Goal: Transaction & Acquisition: Purchase product/service

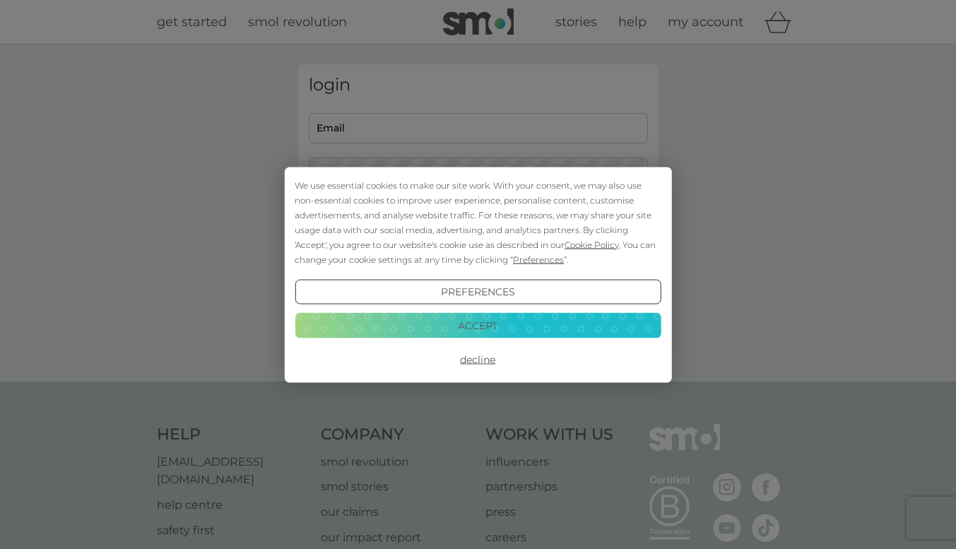
click at [490, 356] on button "Decline" at bounding box center [478, 359] width 366 height 25
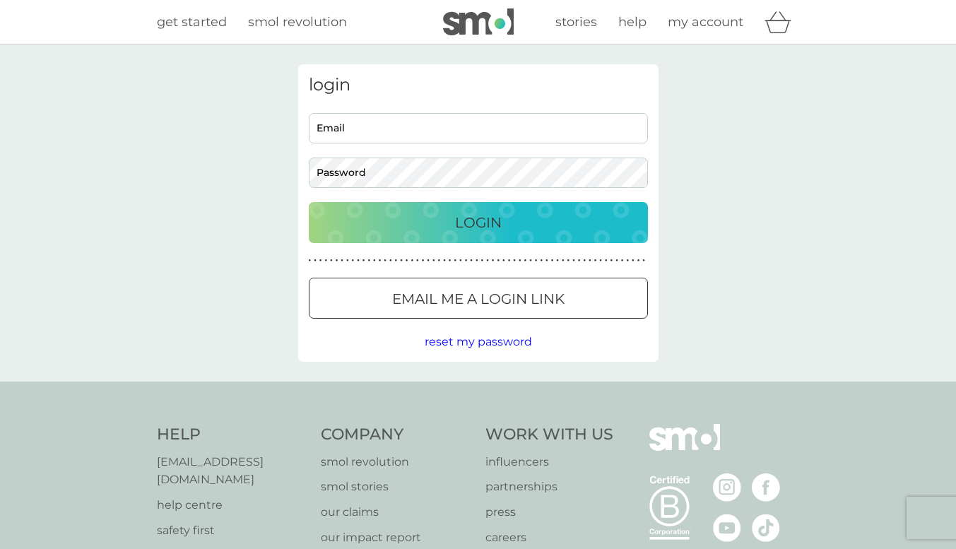
click at [442, 296] on p "Email me a login link" at bounding box center [478, 299] width 172 height 23
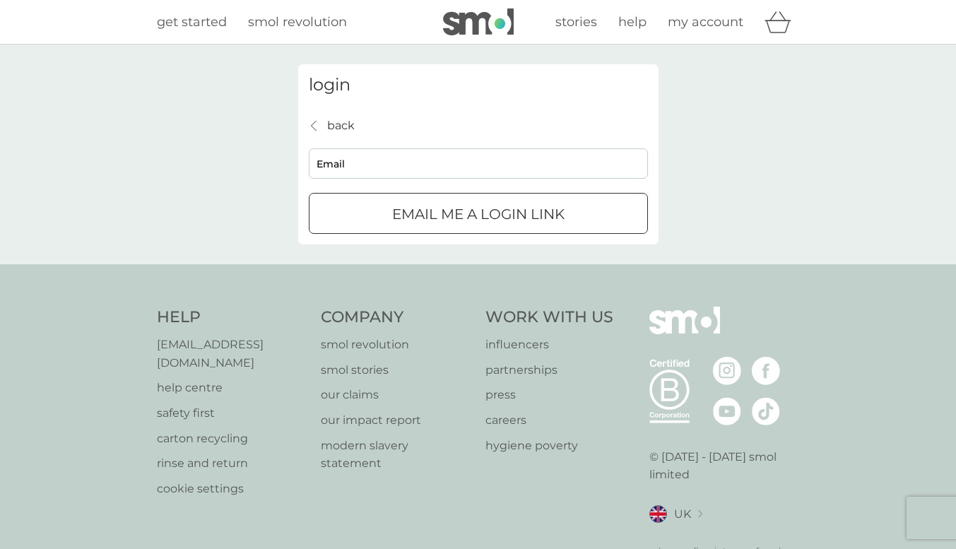
click at [410, 180] on div "back back Email Email me a login link" at bounding box center [478, 176] width 339 height 118
click at [411, 177] on input "Email" at bounding box center [478, 163] width 339 height 30
type input "sabinesilviakucher@gmail.com"
click at [431, 224] on p "Email me a login link" at bounding box center [478, 214] width 172 height 23
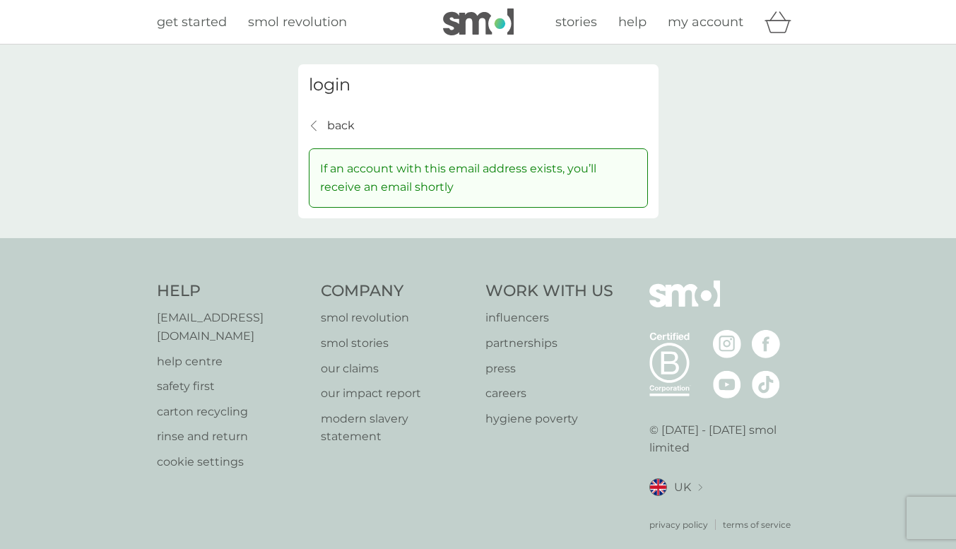
click at [185, 22] on span "get started" at bounding box center [192, 22] width 70 height 16
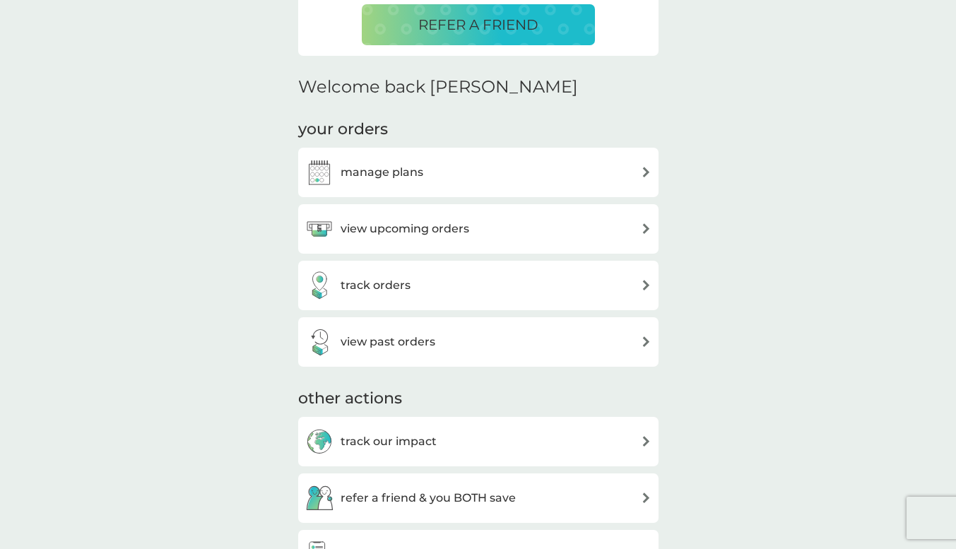
scroll to position [368, 0]
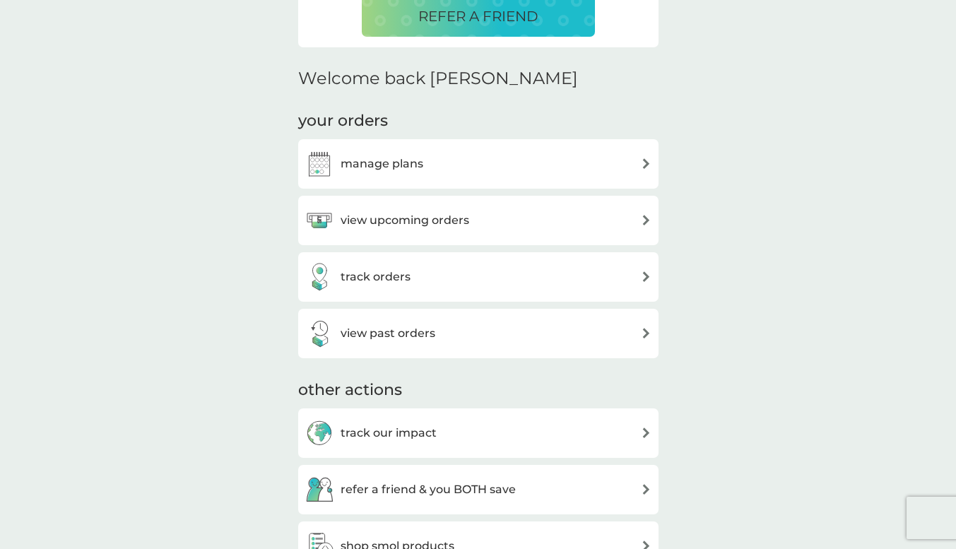
click at [406, 170] on h3 "manage plans" at bounding box center [382, 164] width 83 height 18
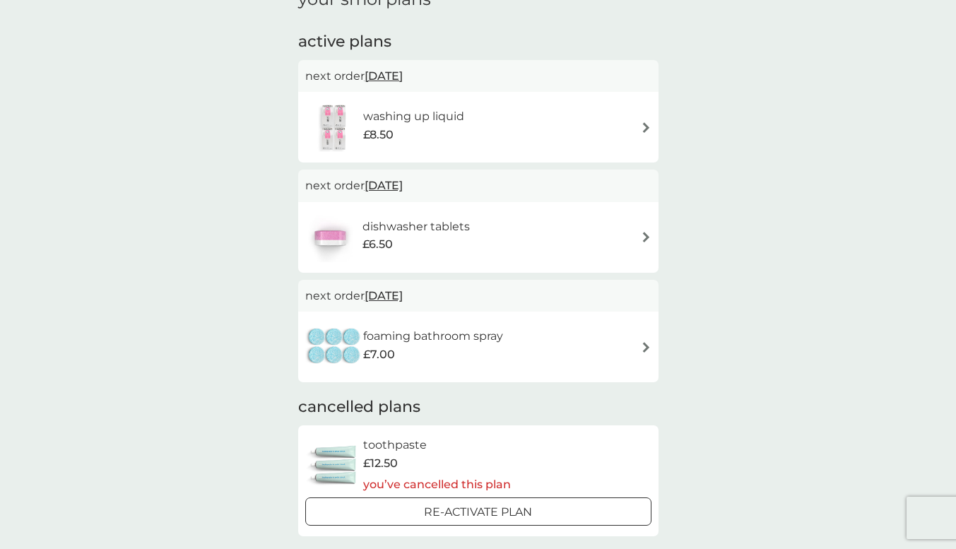
scroll to position [113, 0]
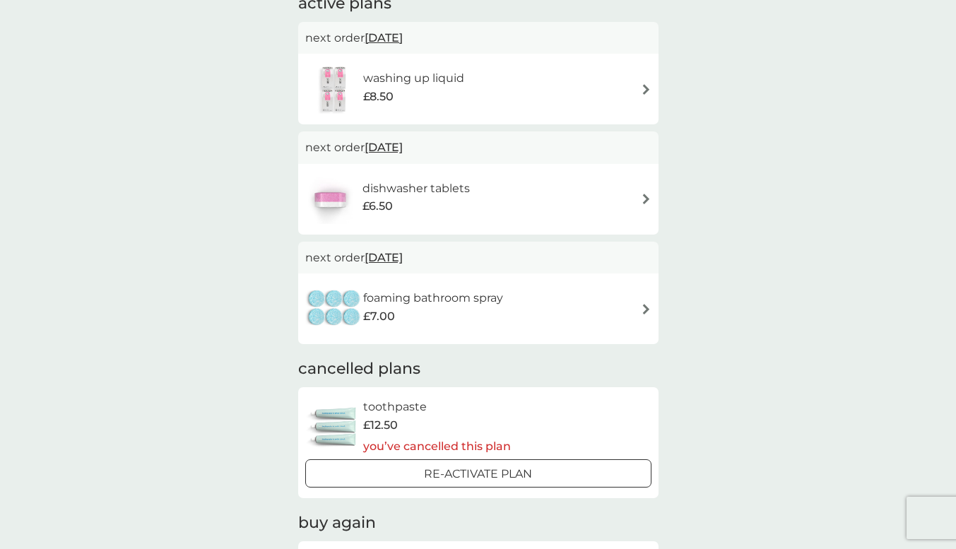
click at [490, 183] on div "dishwasher tablets £6.50" at bounding box center [478, 199] width 346 height 49
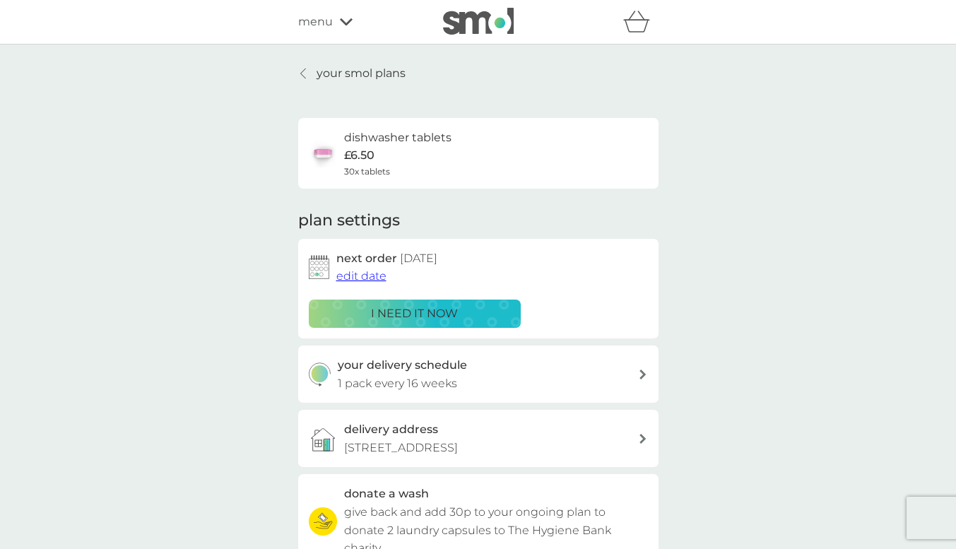
click at [466, 322] on div "i need it now" at bounding box center [415, 314] width 194 height 18
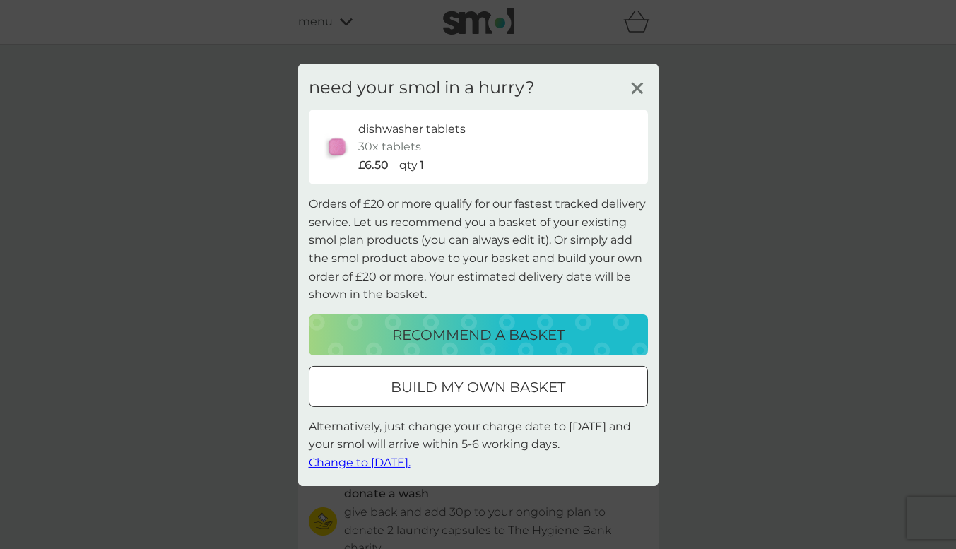
click at [477, 394] on div at bounding box center [478, 387] width 51 height 15
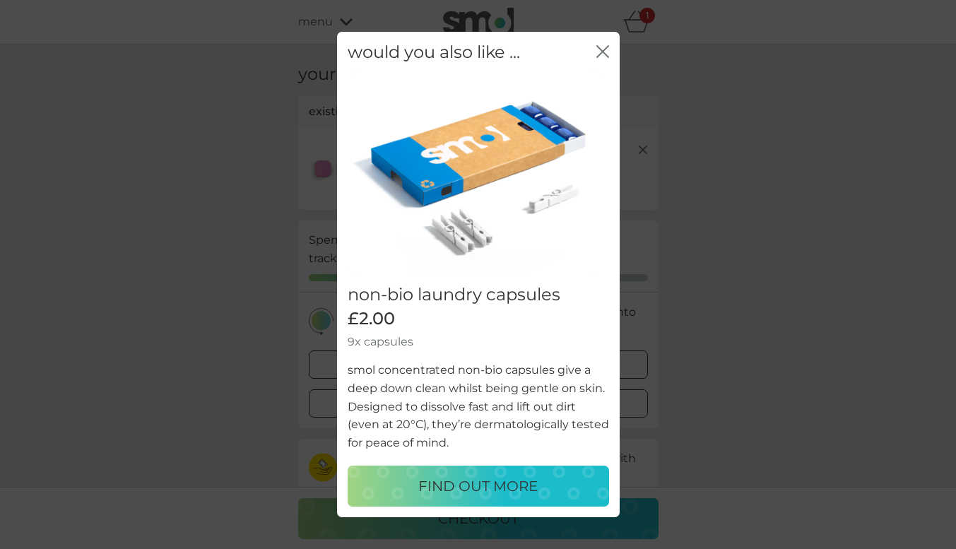
click at [598, 49] on icon "close" at bounding box center [603, 51] width 13 height 13
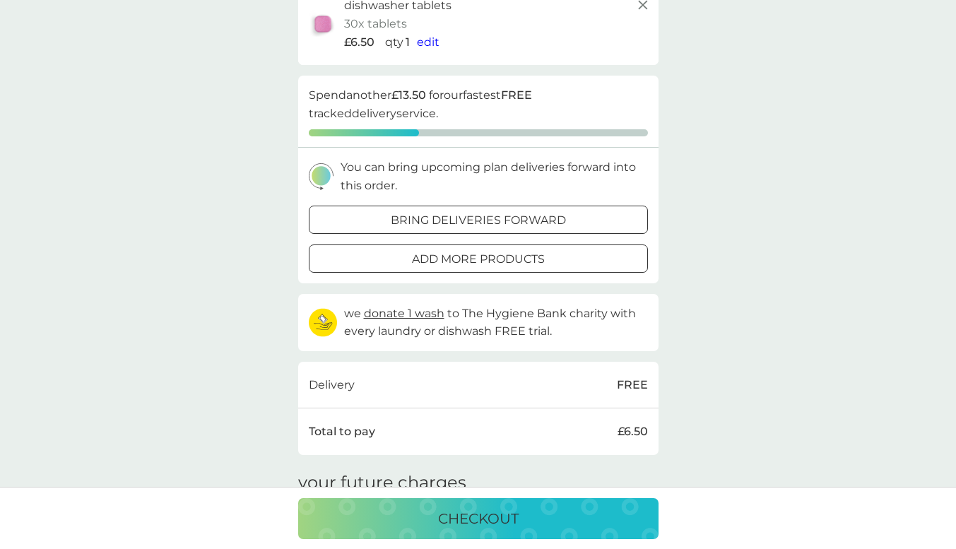
scroll to position [170, 0]
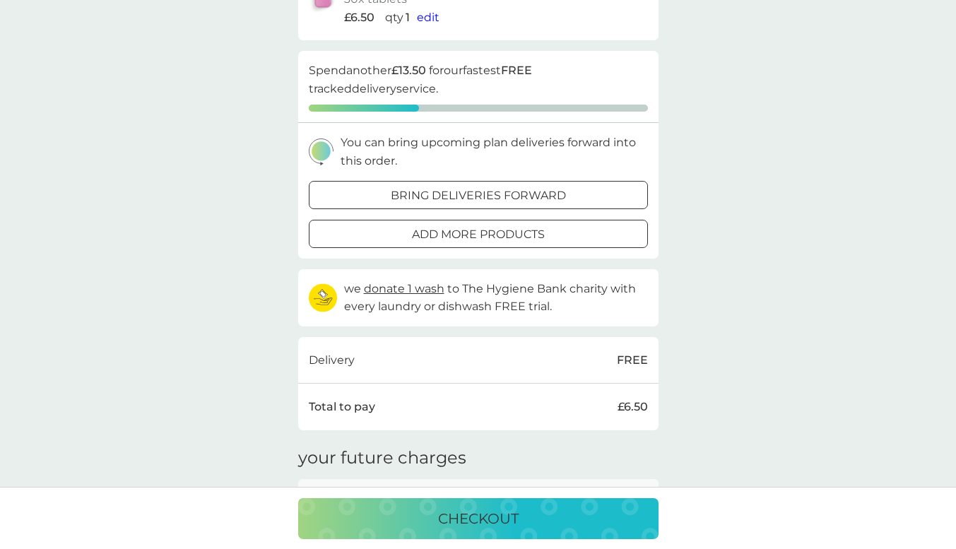
click at [544, 239] on p "add more products" at bounding box center [478, 235] width 133 height 18
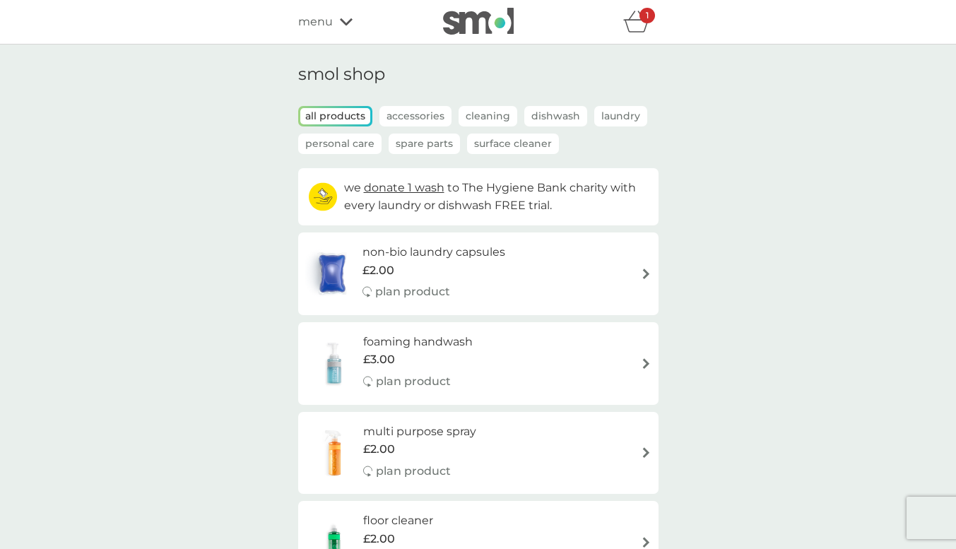
click at [624, 24] on icon "basket" at bounding box center [637, 22] width 27 height 22
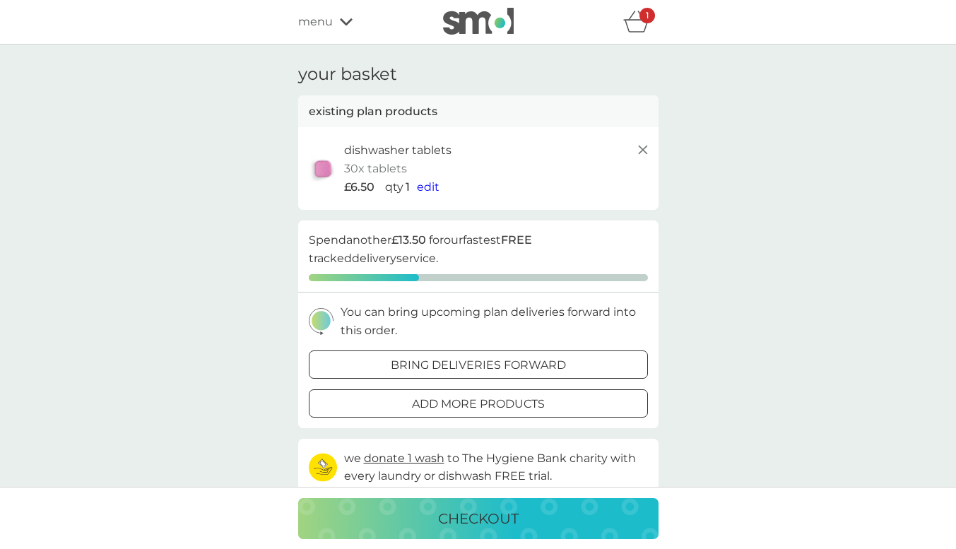
click at [423, 192] on span "edit" at bounding box center [428, 186] width 23 height 13
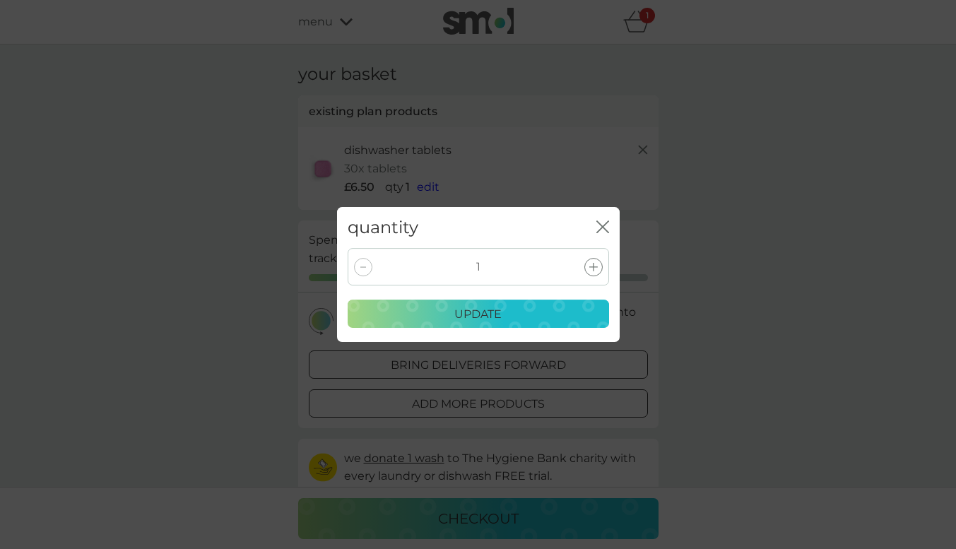
click at [597, 274] on div at bounding box center [594, 267] width 18 height 18
click at [561, 317] on div "update" at bounding box center [478, 314] width 243 height 18
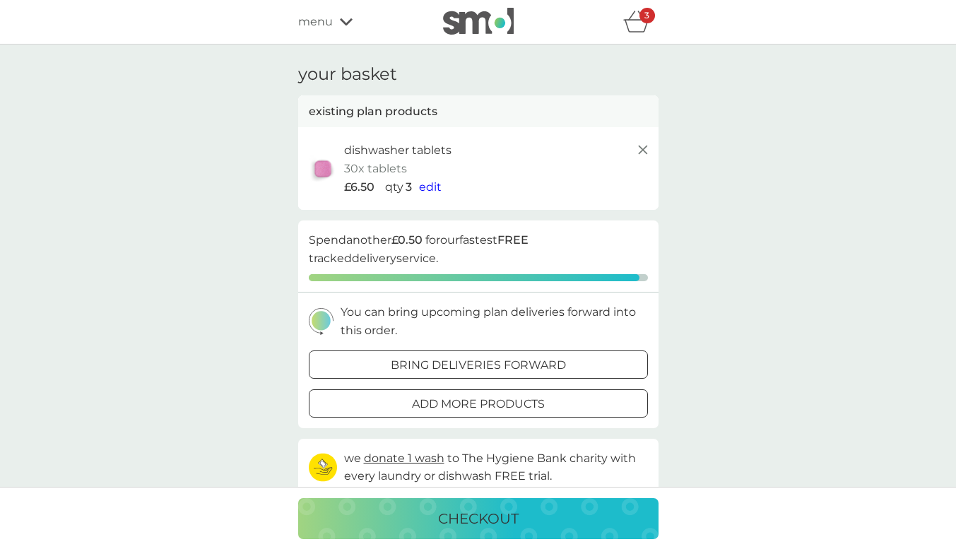
click at [718, 261] on div "your basket existing plan products dishwasher tablets 30x tablets £6.50 qty 3 e…" at bounding box center [478, 420] width 956 height 750
click at [496, 403] on div at bounding box center [496, 403] width 0 height 0
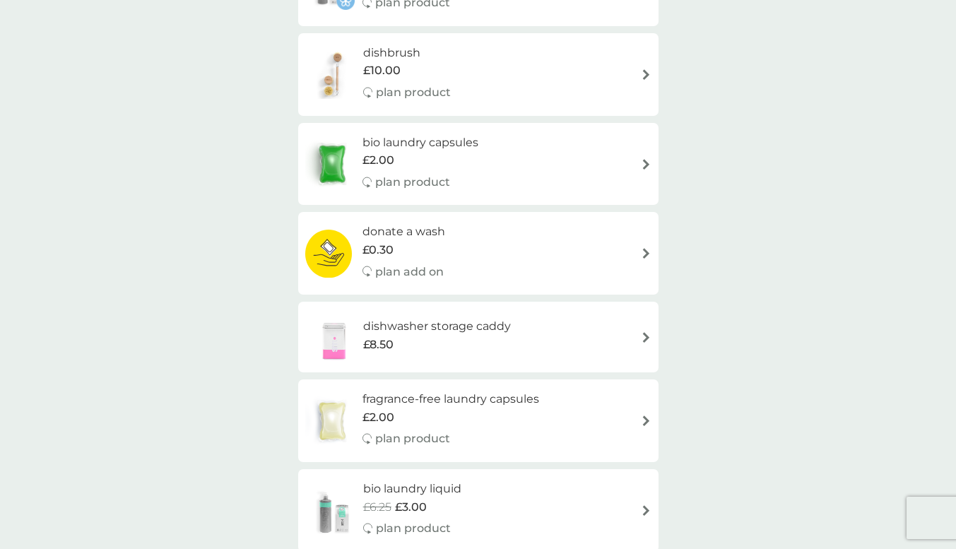
scroll to position [622, 0]
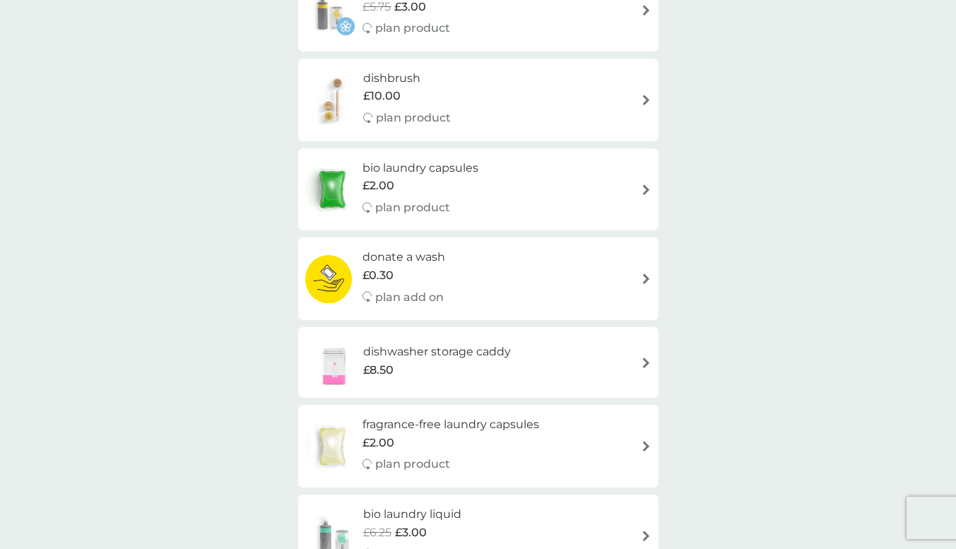
click at [454, 269] on div "donate a wash £0.30 plan add on" at bounding box center [411, 279] width 97 height 62
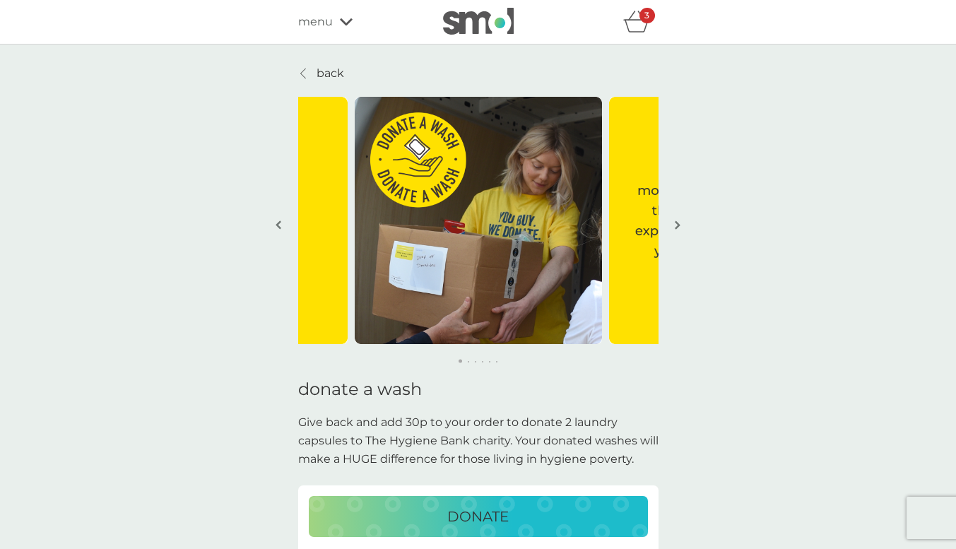
click at [462, 506] on p "DONATE" at bounding box center [478, 516] width 62 height 23
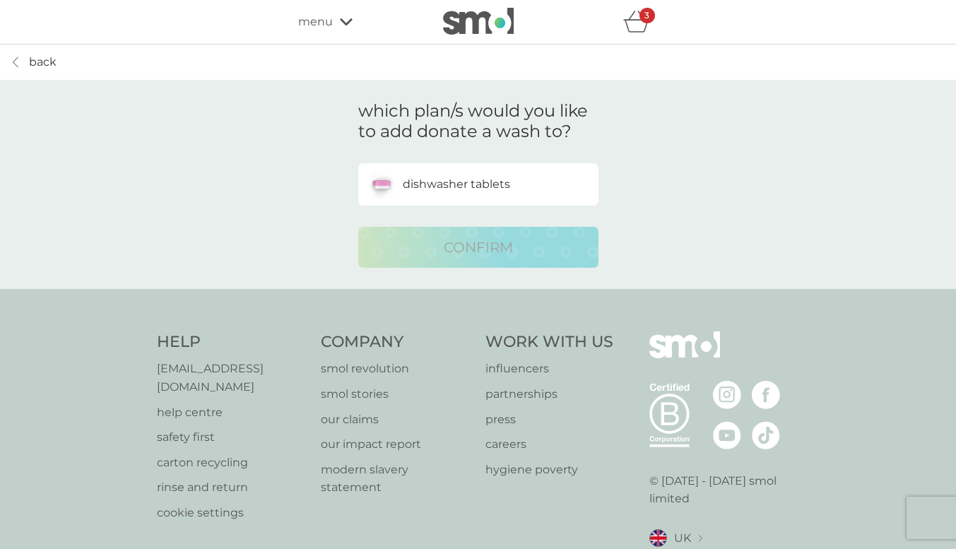
click at [505, 175] on p "dishwasher tablets" at bounding box center [456, 184] width 107 height 18
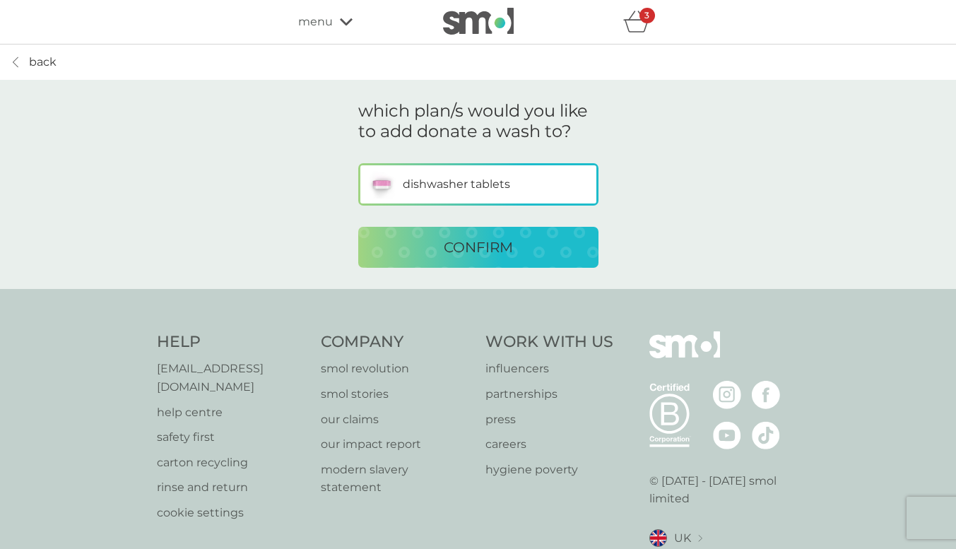
click at [496, 236] on p "CONFIRM" at bounding box center [478, 247] width 69 height 23
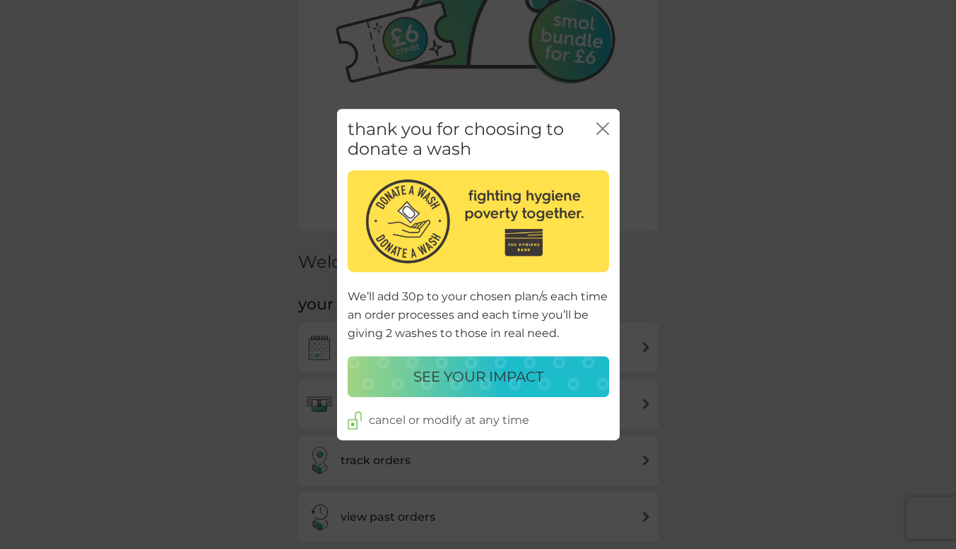
scroll to position [198, 0]
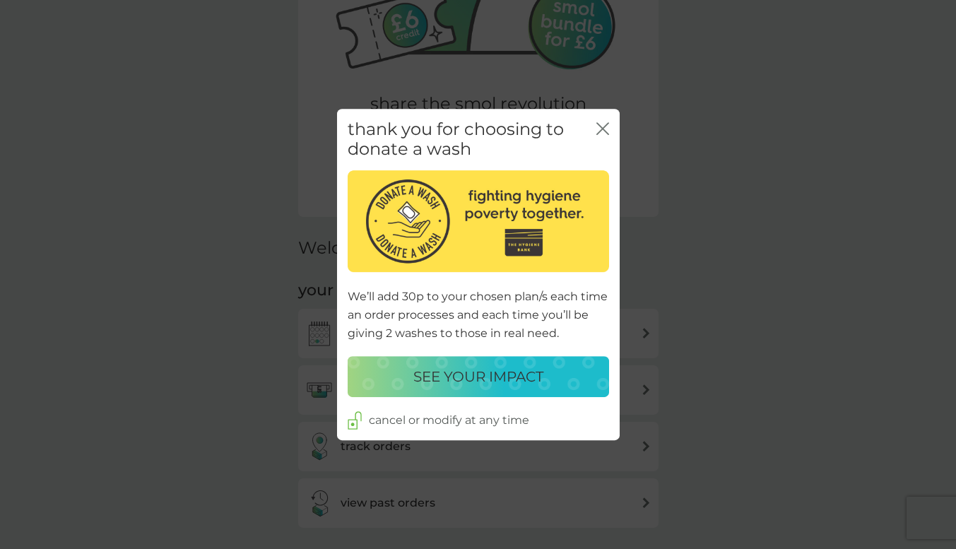
click at [601, 119] on div "close" at bounding box center [603, 139] width 13 height 41
click at [604, 127] on icon "close" at bounding box center [606, 128] width 6 height 11
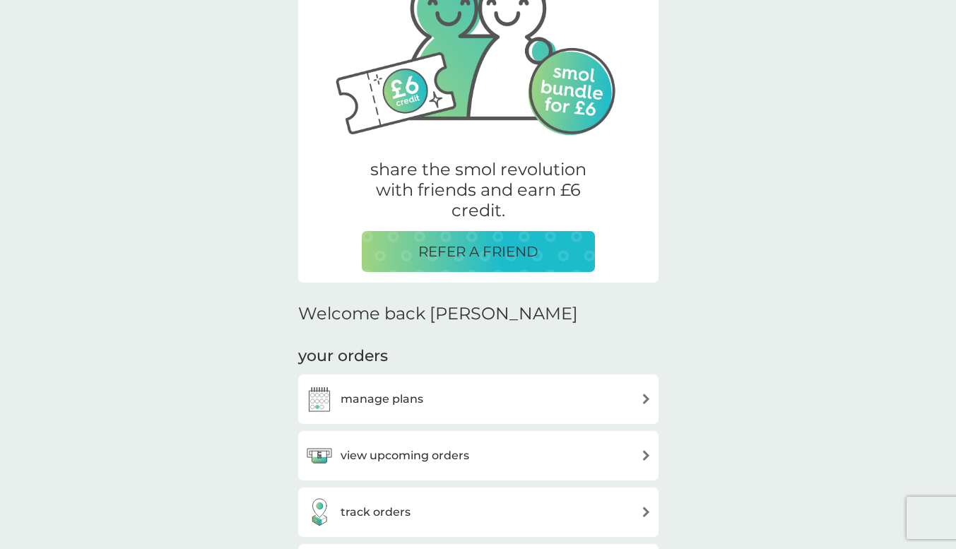
scroll to position [0, 0]
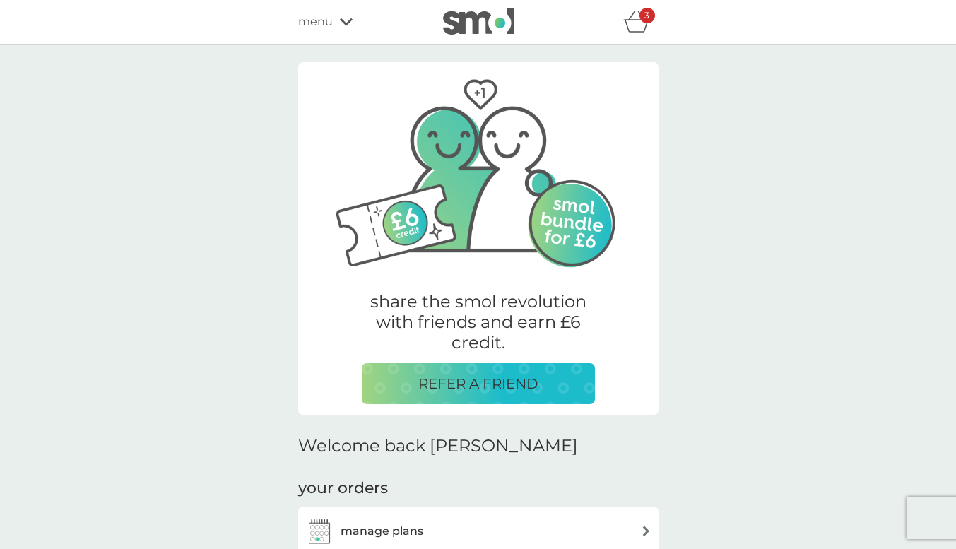
click at [634, 25] on icon "basket" at bounding box center [637, 22] width 27 height 22
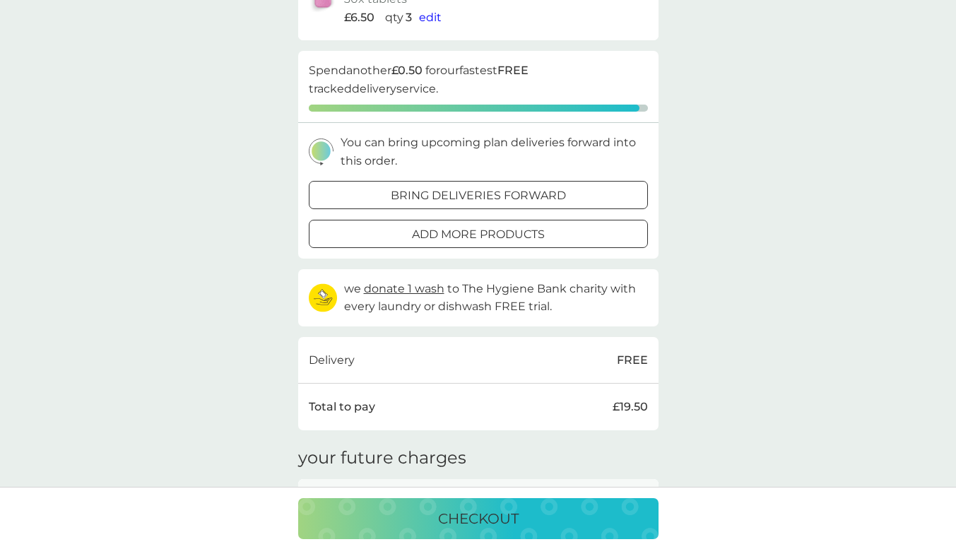
scroll to position [226, 0]
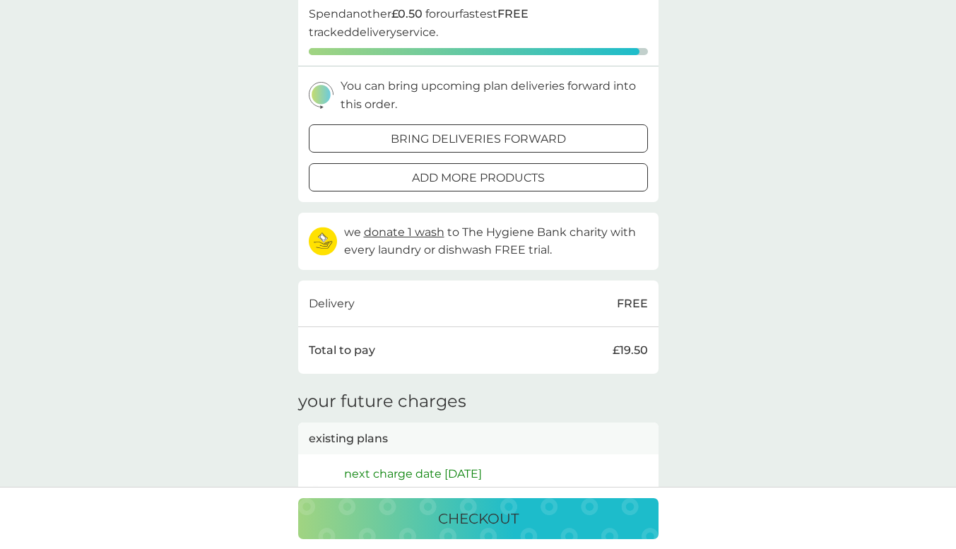
click at [434, 512] on div "checkout" at bounding box center [478, 519] width 332 height 23
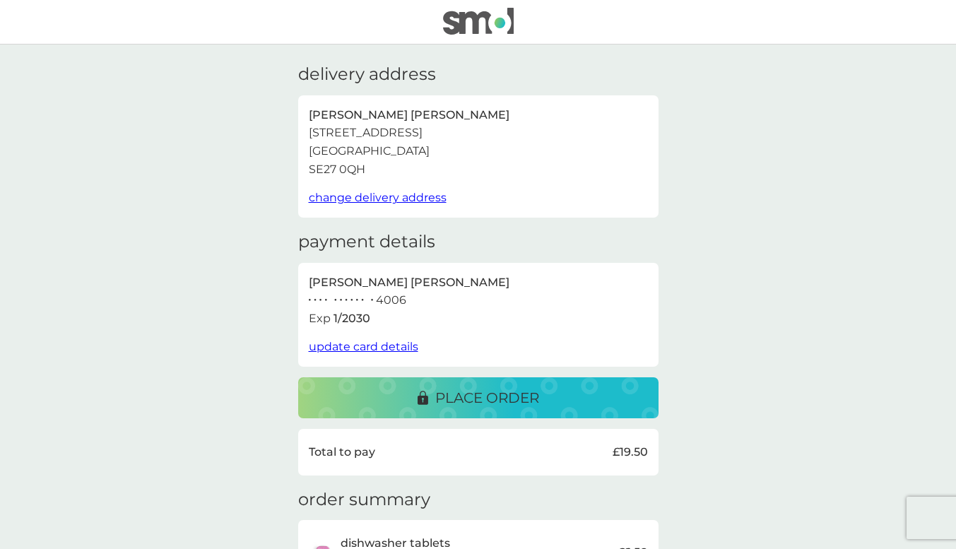
click at [520, 402] on p "place order" at bounding box center [487, 398] width 104 height 23
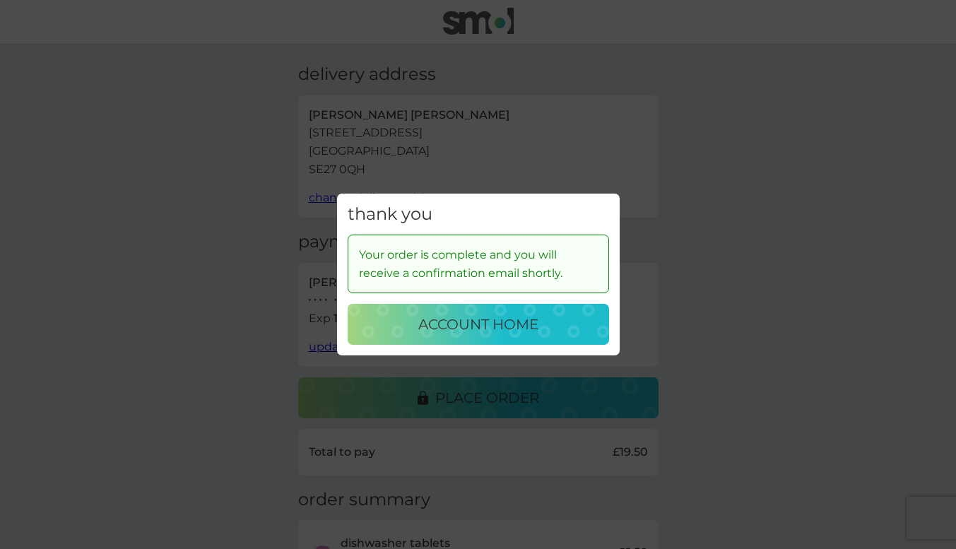
click at [535, 322] on p "account home" at bounding box center [479, 324] width 120 height 23
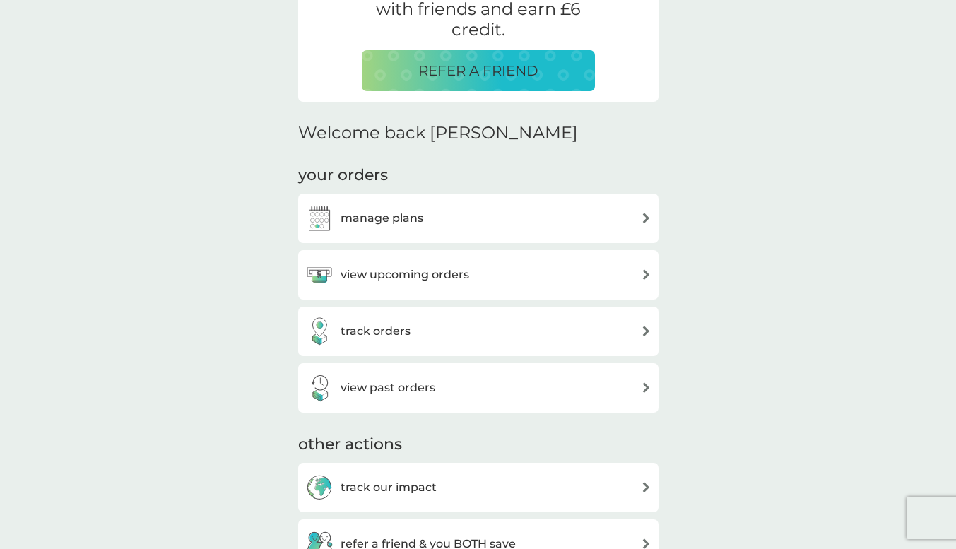
scroll to position [368, 0]
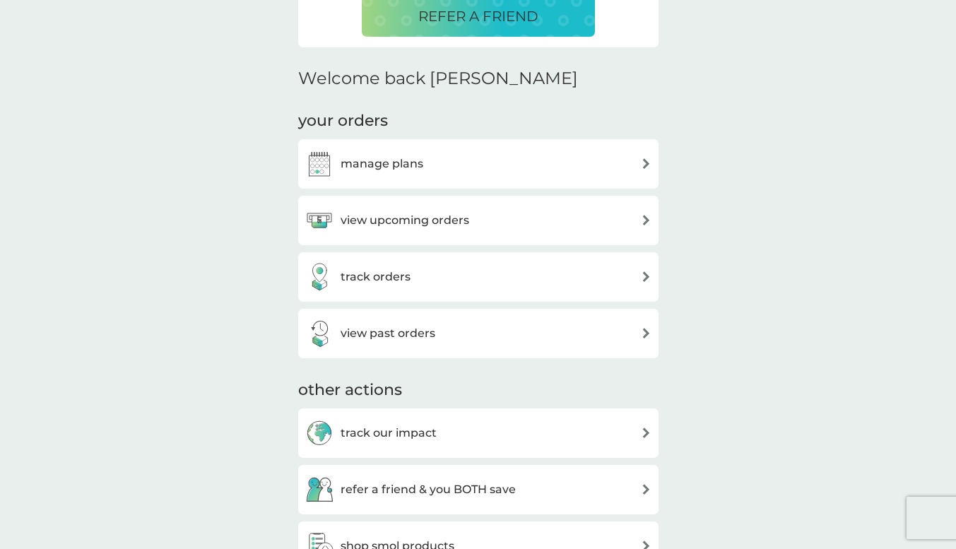
click at [438, 228] on h3 "view upcoming orders" at bounding box center [405, 220] width 129 height 18
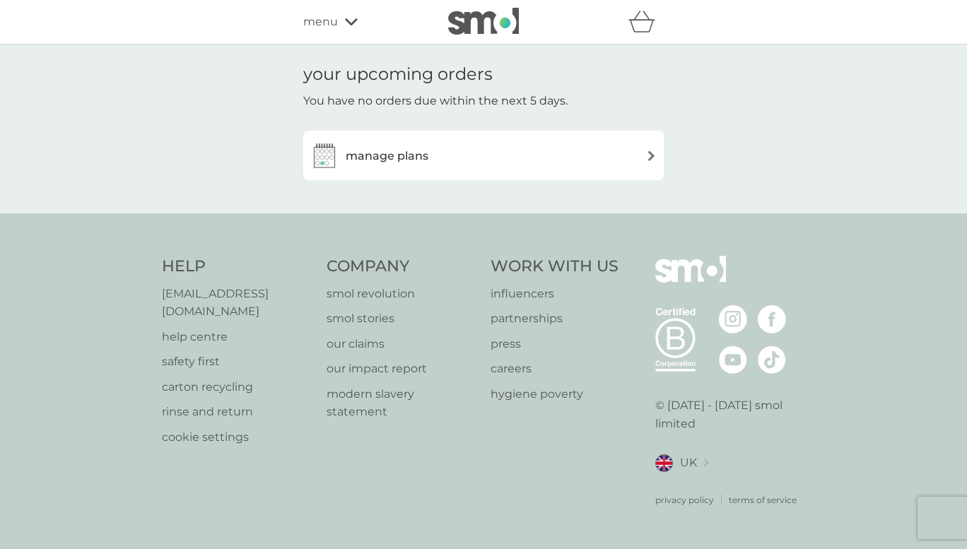
click at [452, 147] on div "manage plans" at bounding box center [483, 155] width 346 height 28
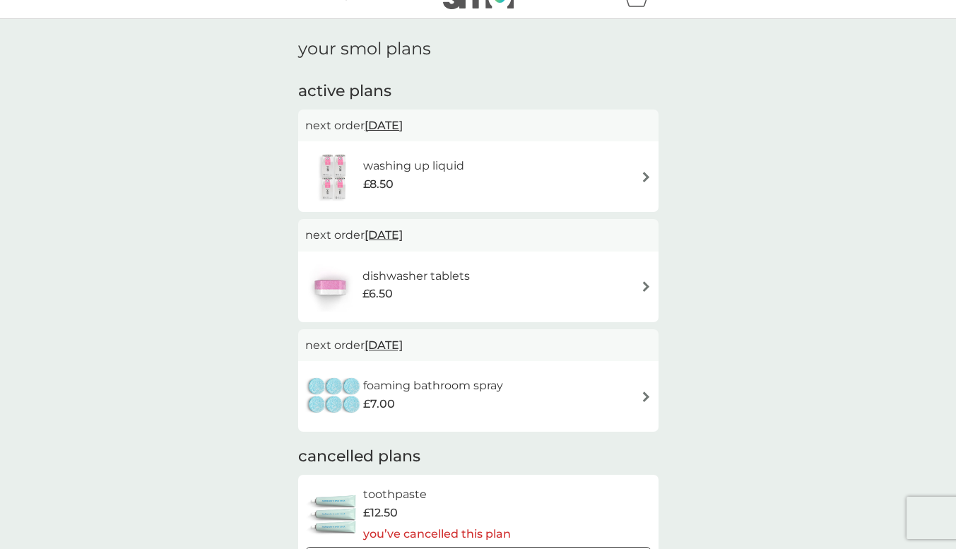
scroll to position [28, 0]
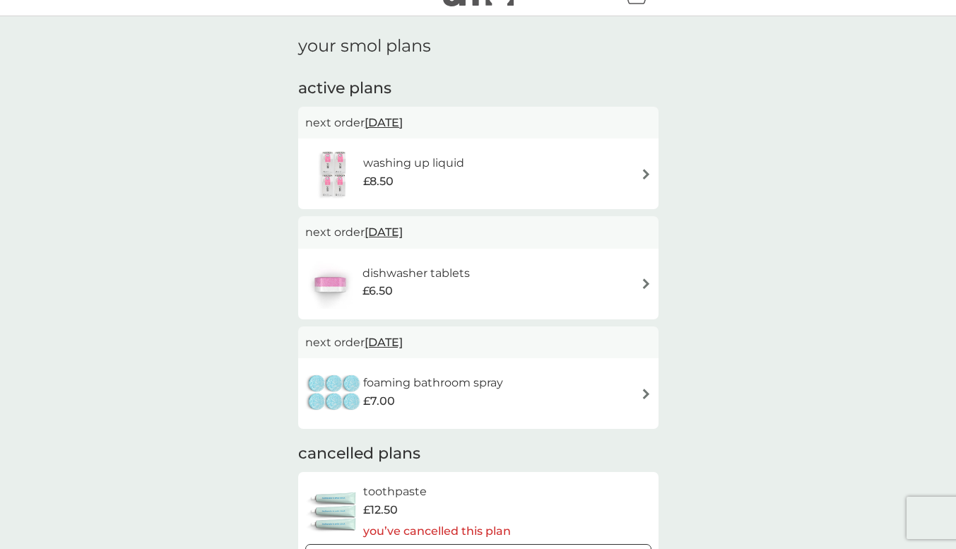
click at [464, 158] on h6 "washing up liquid" at bounding box center [413, 163] width 101 height 18
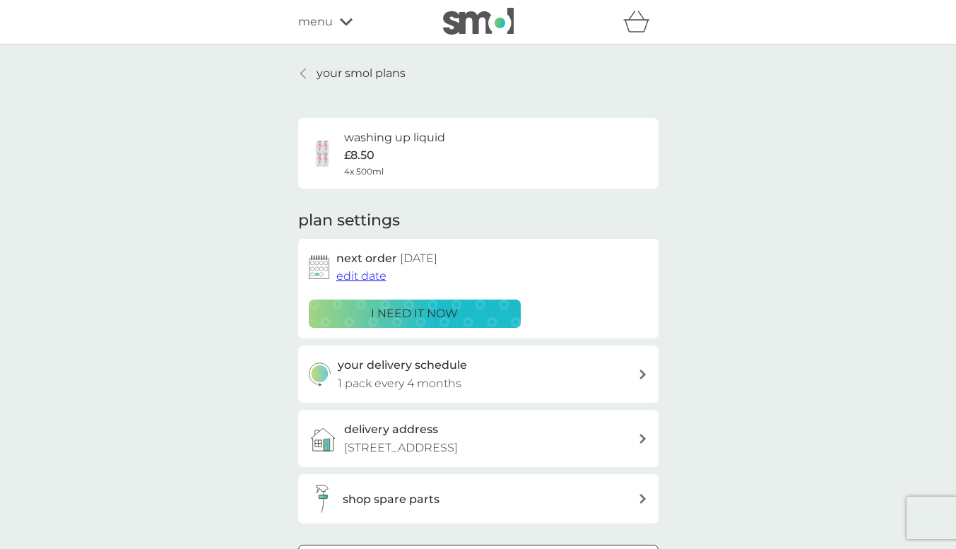
click at [542, 375] on div "your delivery schedule 1 pack every 4 months" at bounding box center [488, 374] width 300 height 36
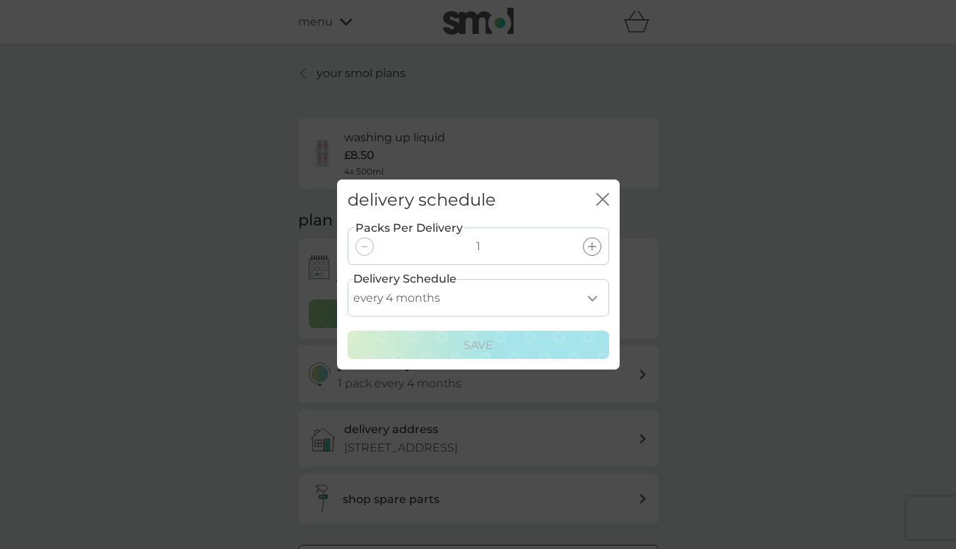
click at [585, 292] on select "every 1 month every 2 months every 3 months every 4 months every 5 months every…" at bounding box center [479, 297] width 262 height 37
select select "7"
click at [348, 279] on select "every 1 month every 2 months every 3 months every 4 months every 5 months every…" at bounding box center [479, 297] width 262 height 37
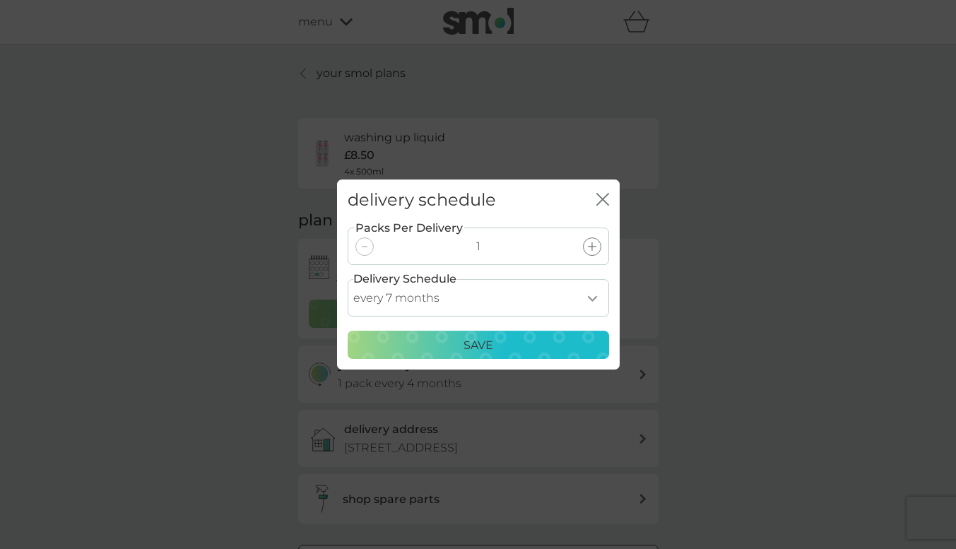
click at [513, 349] on div "Save" at bounding box center [478, 346] width 243 height 18
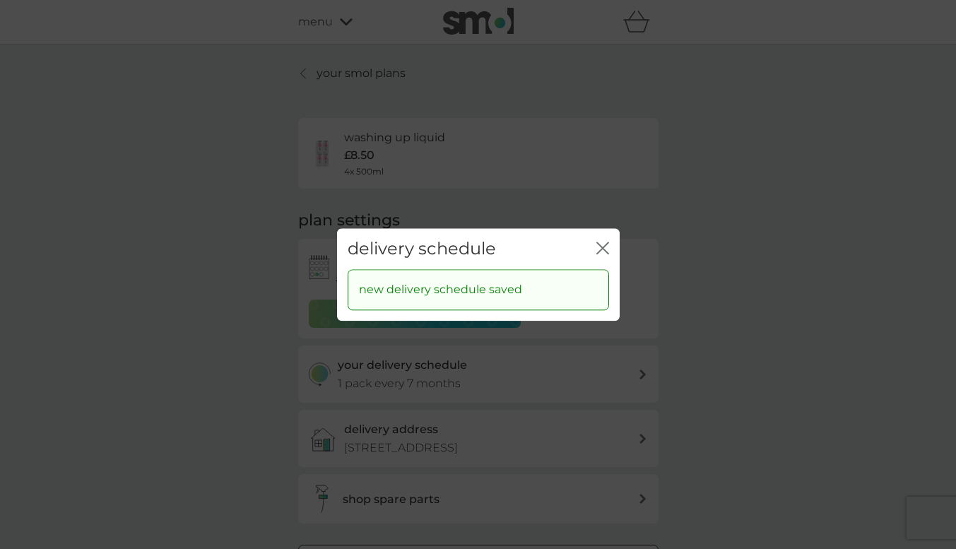
click at [606, 254] on button "close" at bounding box center [603, 249] width 13 height 15
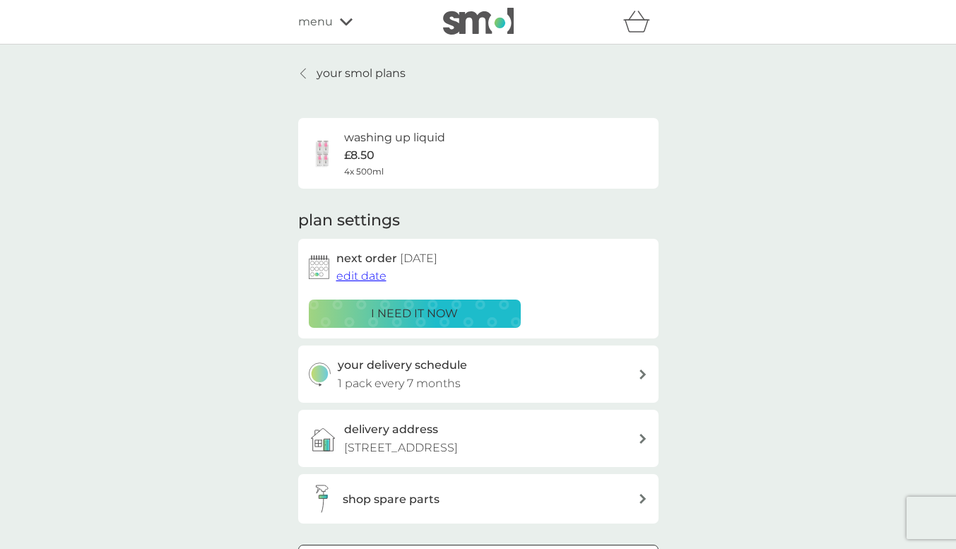
click at [365, 269] on button "edit date" at bounding box center [362, 276] width 50 height 18
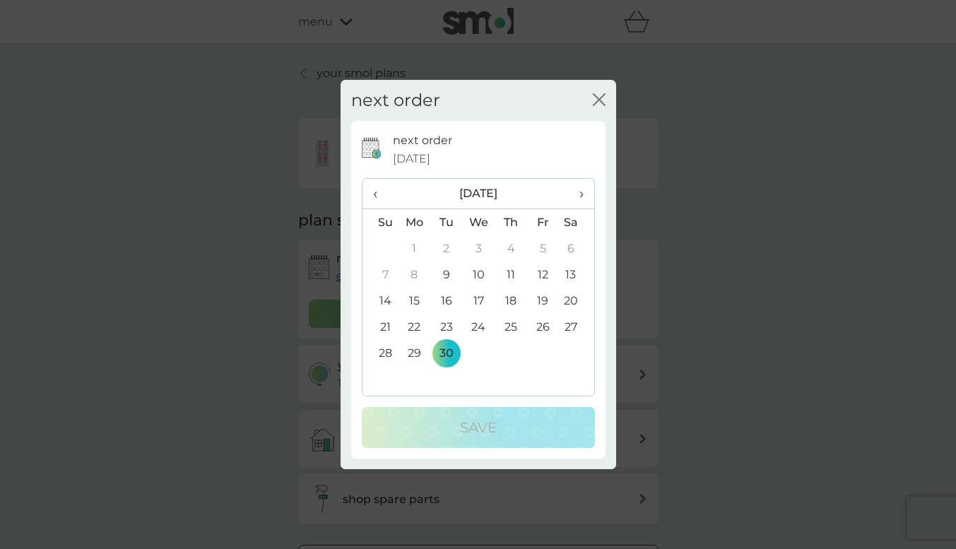
click at [575, 188] on span "›" at bounding box center [576, 194] width 14 height 30
click at [417, 247] on td "1" at bounding box center [415, 248] width 33 height 26
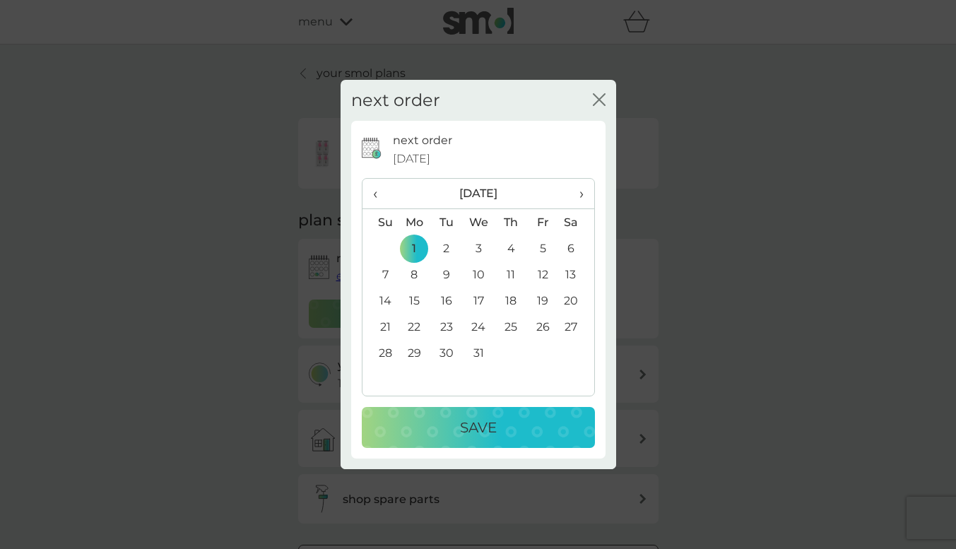
click at [455, 421] on div "Save" at bounding box center [478, 427] width 205 height 23
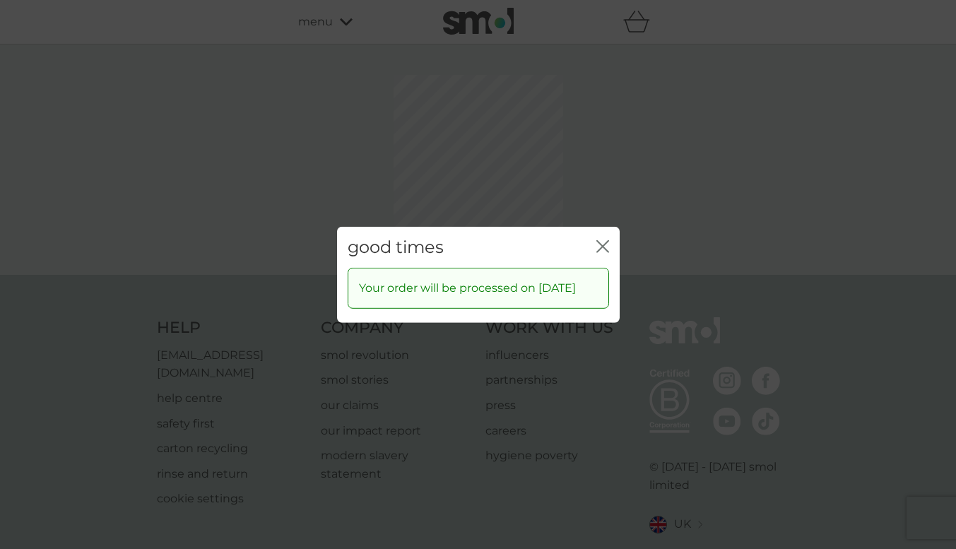
click at [609, 176] on div "good times close Your order will be processed on 1 Dec 2025" at bounding box center [478, 274] width 956 height 549
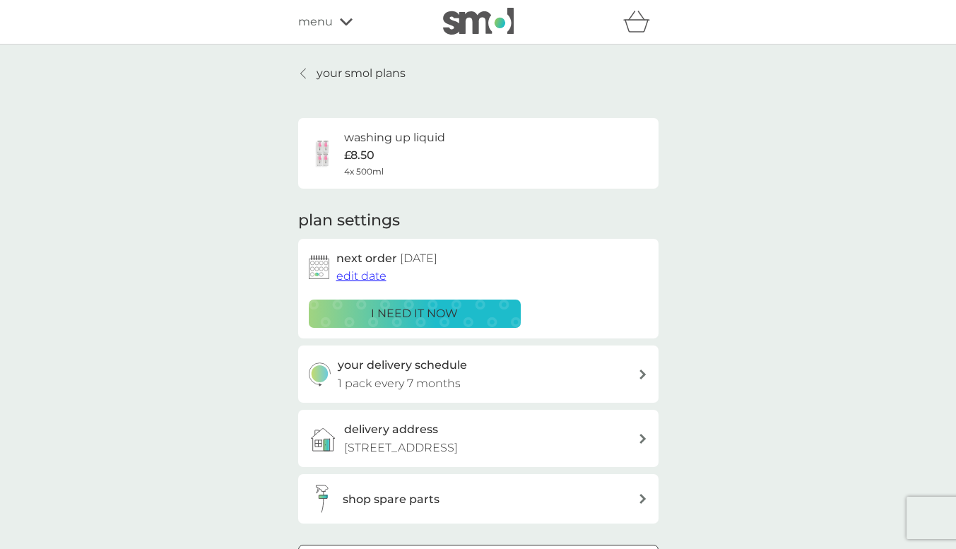
click at [390, 81] on p "your smol plans" at bounding box center [361, 73] width 89 height 18
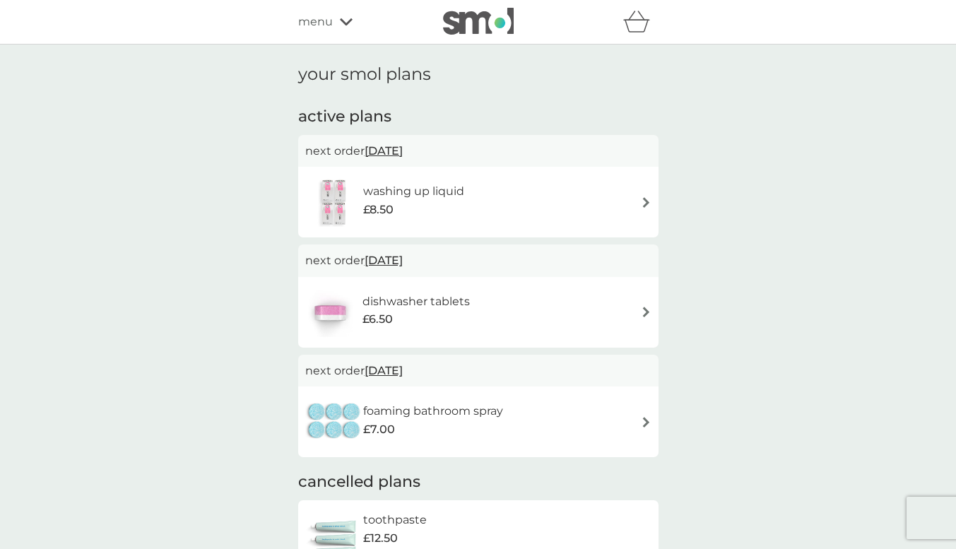
click at [637, 32] on icon "basket" at bounding box center [636, 26] width 24 height 13
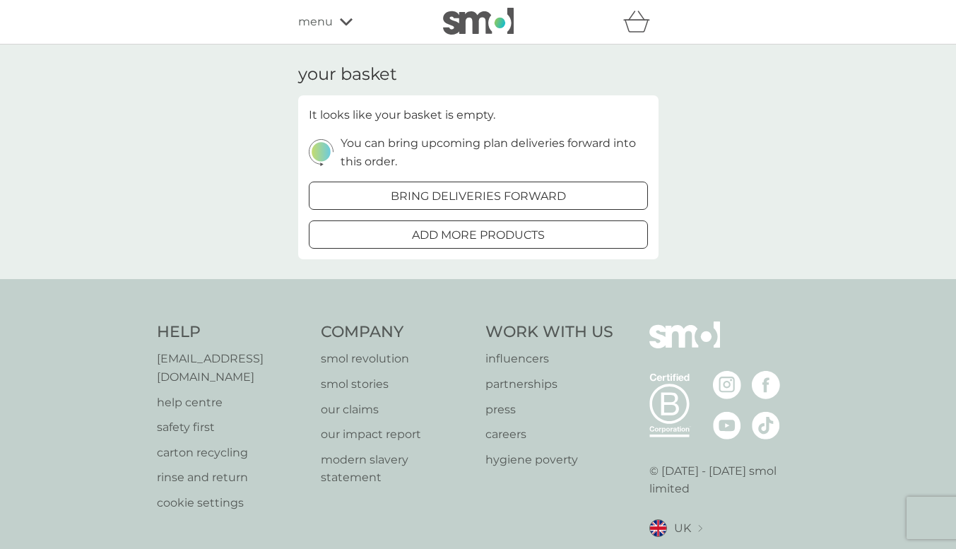
click at [344, 33] on div "refer a friend & you BOTH save smol impact smol shop your smol plans your upcom…" at bounding box center [478, 22] width 361 height 28
click at [339, 33] on div "refer a friend & you BOTH save smol impact smol shop your smol plans your upcom…" at bounding box center [478, 22] width 361 height 28
click at [340, 16] on div "menu" at bounding box center [358, 22] width 120 height 18
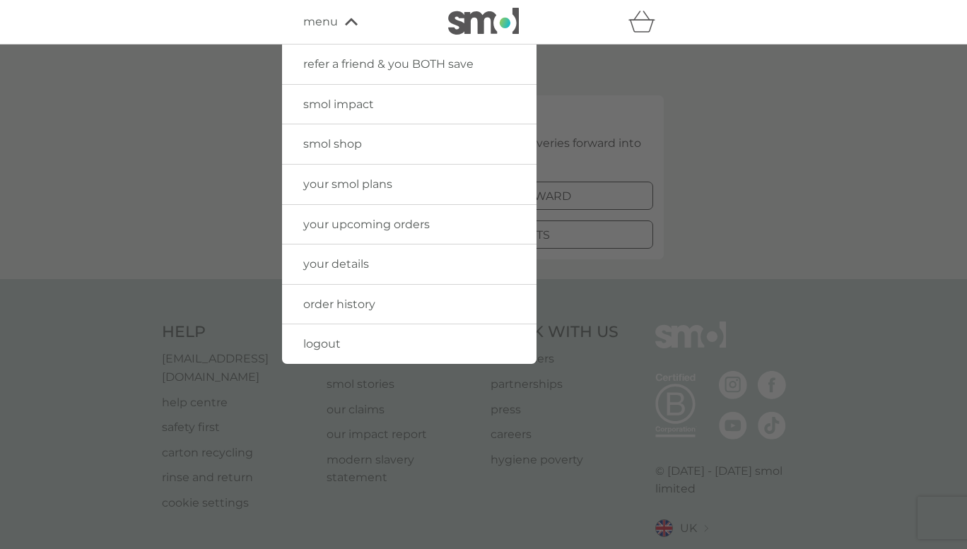
click at [361, 303] on span "order history" at bounding box center [339, 304] width 72 height 13
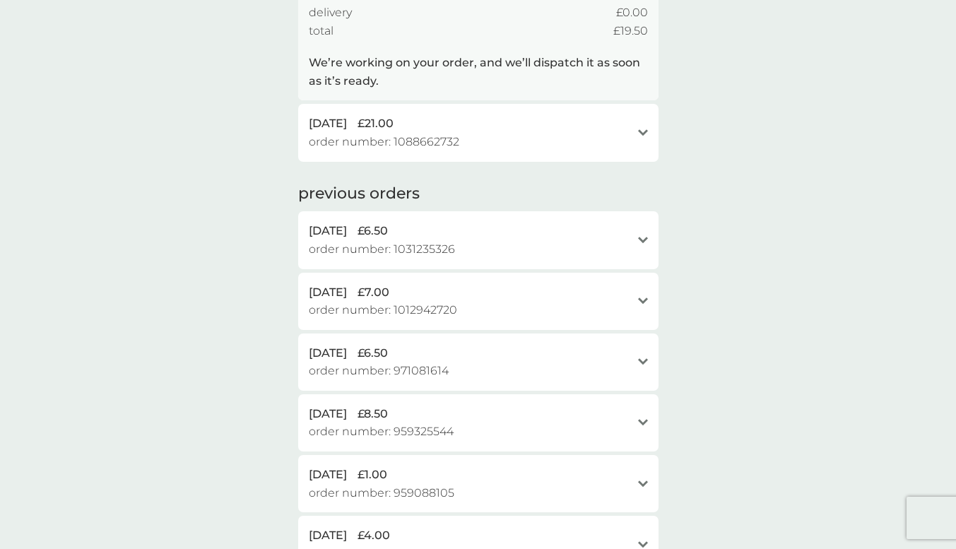
scroll to position [311, 0]
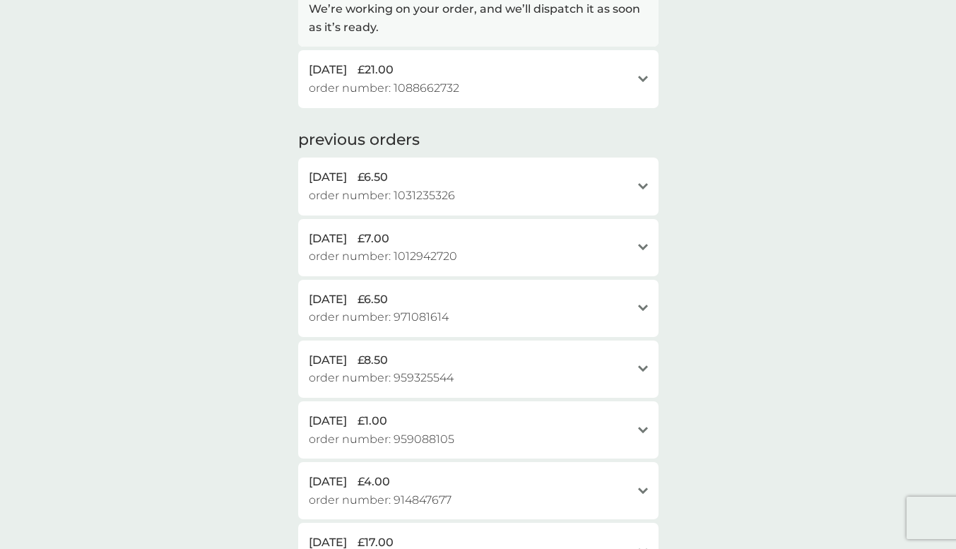
click at [466, 199] on div "21 Jun 2025 £6.50 order number: 1031235326" at bounding box center [470, 186] width 322 height 36
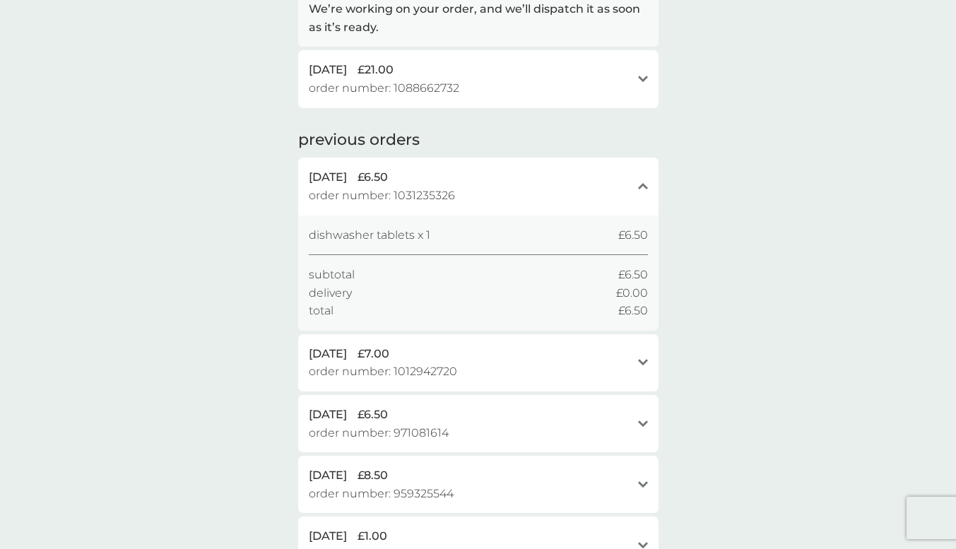
click at [466, 199] on div "21 Jun 2025 £6.50 order number: 1031235326" at bounding box center [470, 186] width 322 height 36
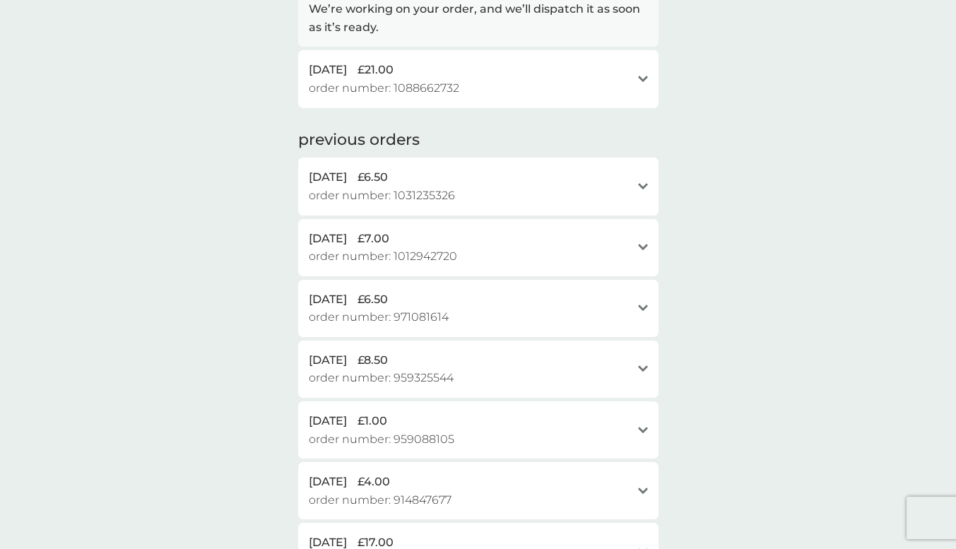
click at [466, 246] on div "1 Jun 2025 £7.00" at bounding box center [470, 239] width 322 height 18
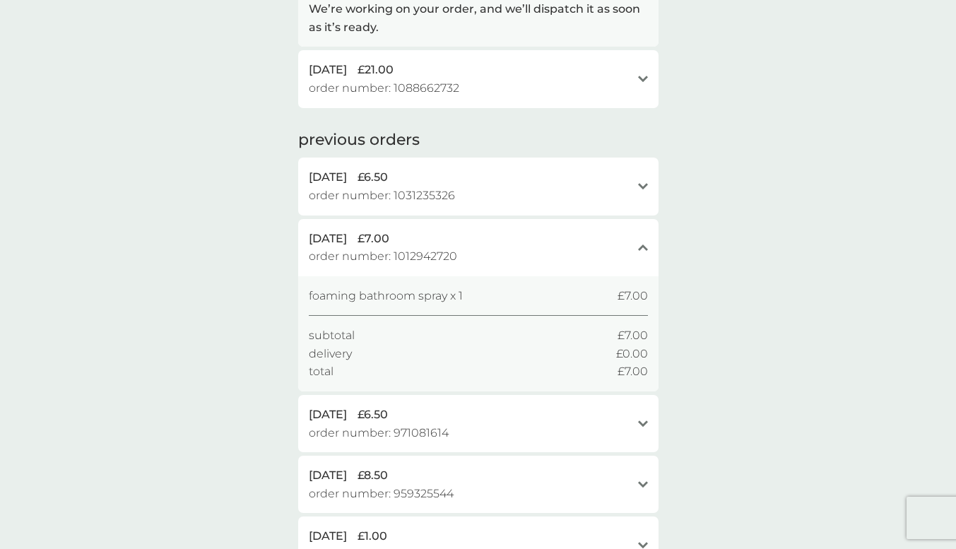
click at [466, 246] on div "1 Jun 2025 £7.00" at bounding box center [470, 239] width 322 height 18
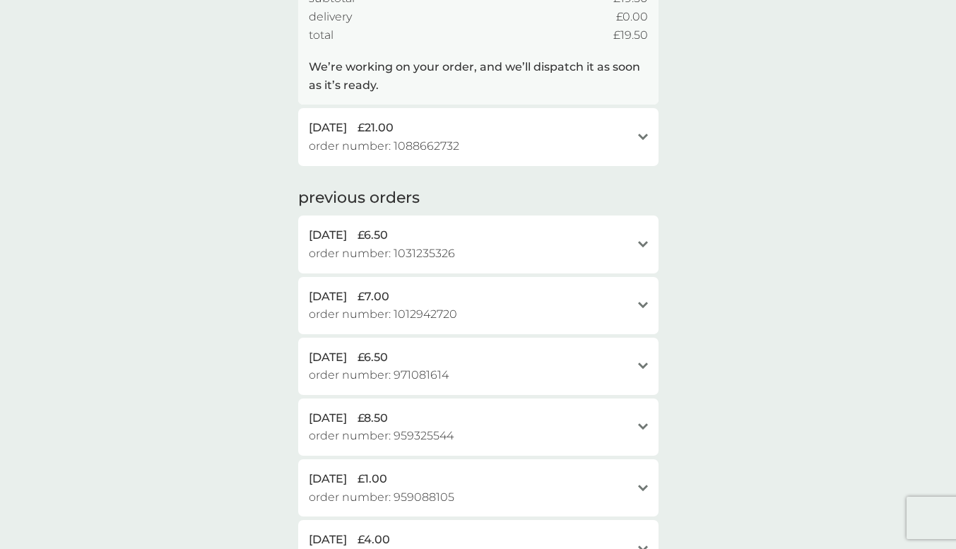
scroll to position [254, 0]
click at [433, 354] on div "12 Apr 2025 £6.50" at bounding box center [470, 356] width 322 height 18
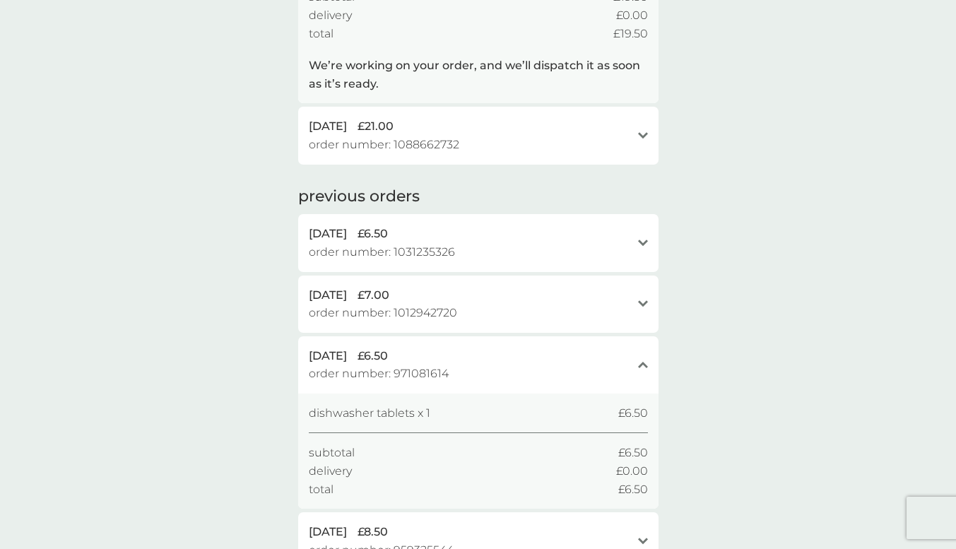
click at [433, 354] on div "12 Apr 2025 £6.50" at bounding box center [470, 356] width 322 height 18
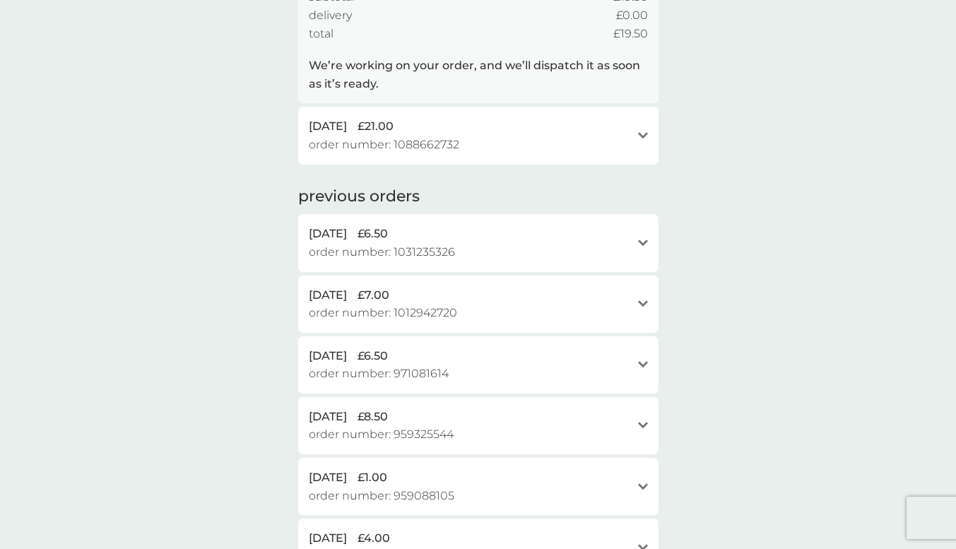
click at [432, 433] on span "order number: 959325544" at bounding box center [381, 435] width 145 height 18
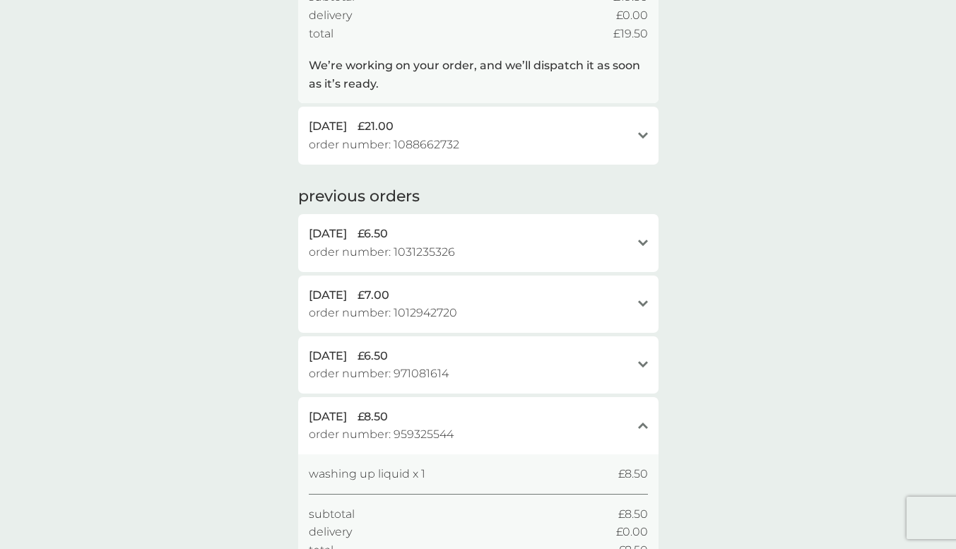
click at [432, 433] on span "order number: 959325544" at bounding box center [381, 435] width 145 height 18
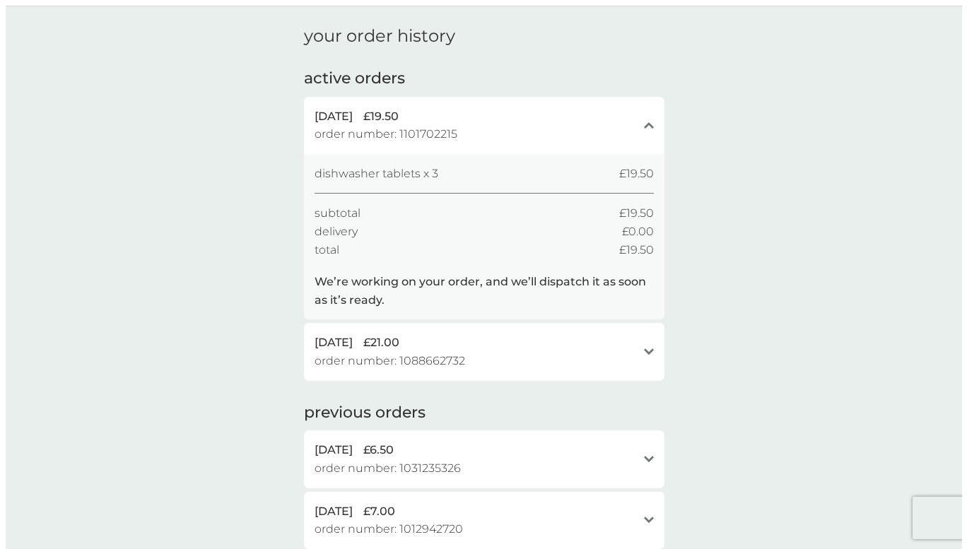
scroll to position [0, 0]
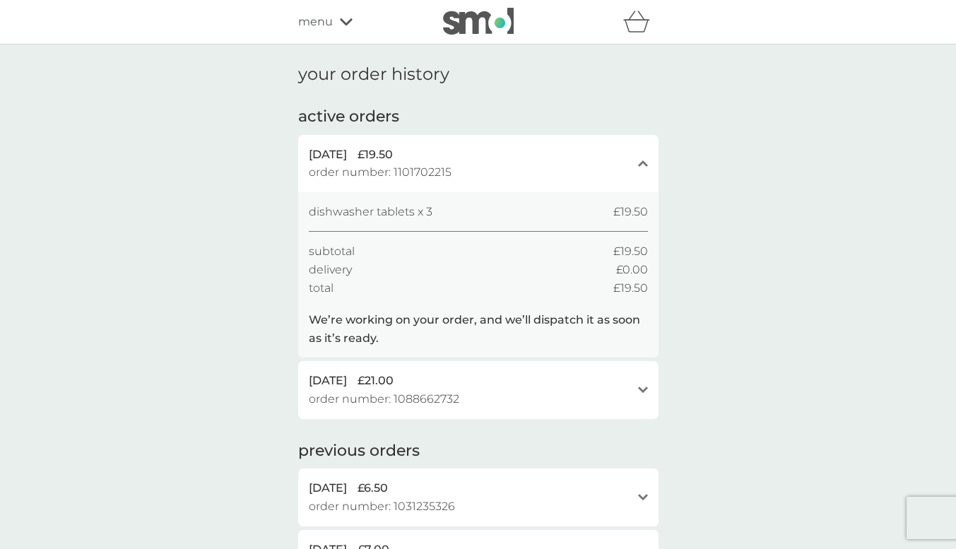
click at [348, 23] on icon at bounding box center [346, 22] width 13 height 8
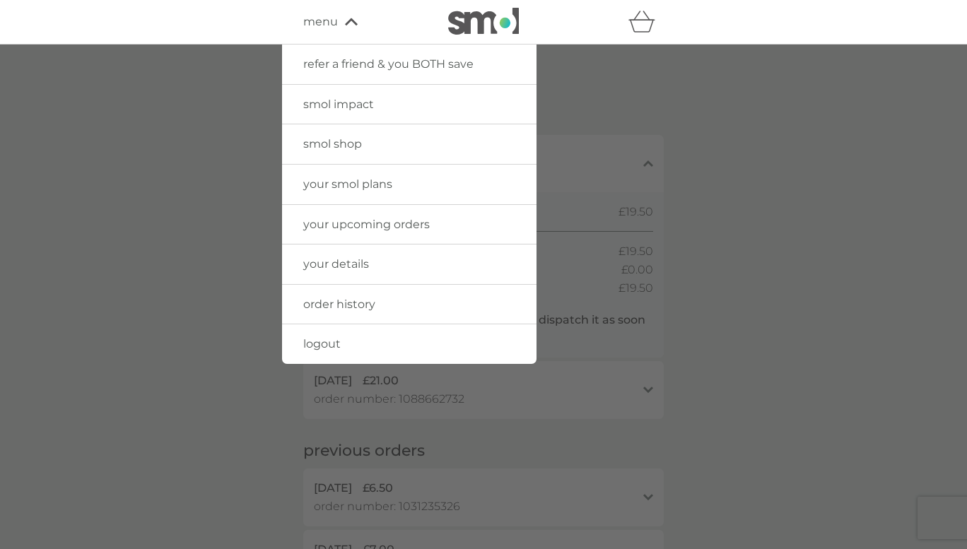
click at [322, 346] on span "logout" at bounding box center [321, 343] width 37 height 13
